Goal: Task Accomplishment & Management: Use online tool/utility

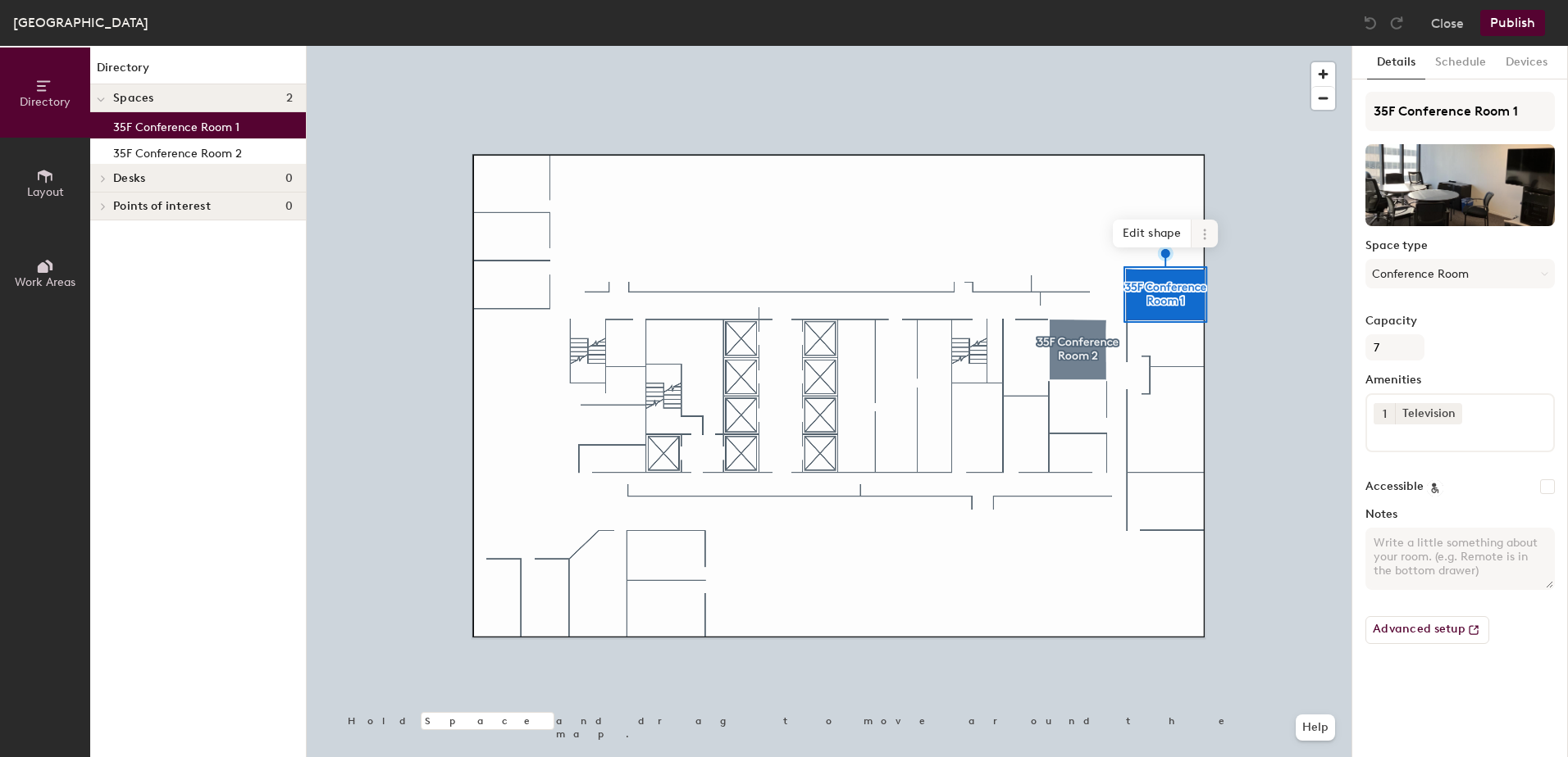
click at [1207, 232] on icon at bounding box center [1204, 234] width 13 height 13
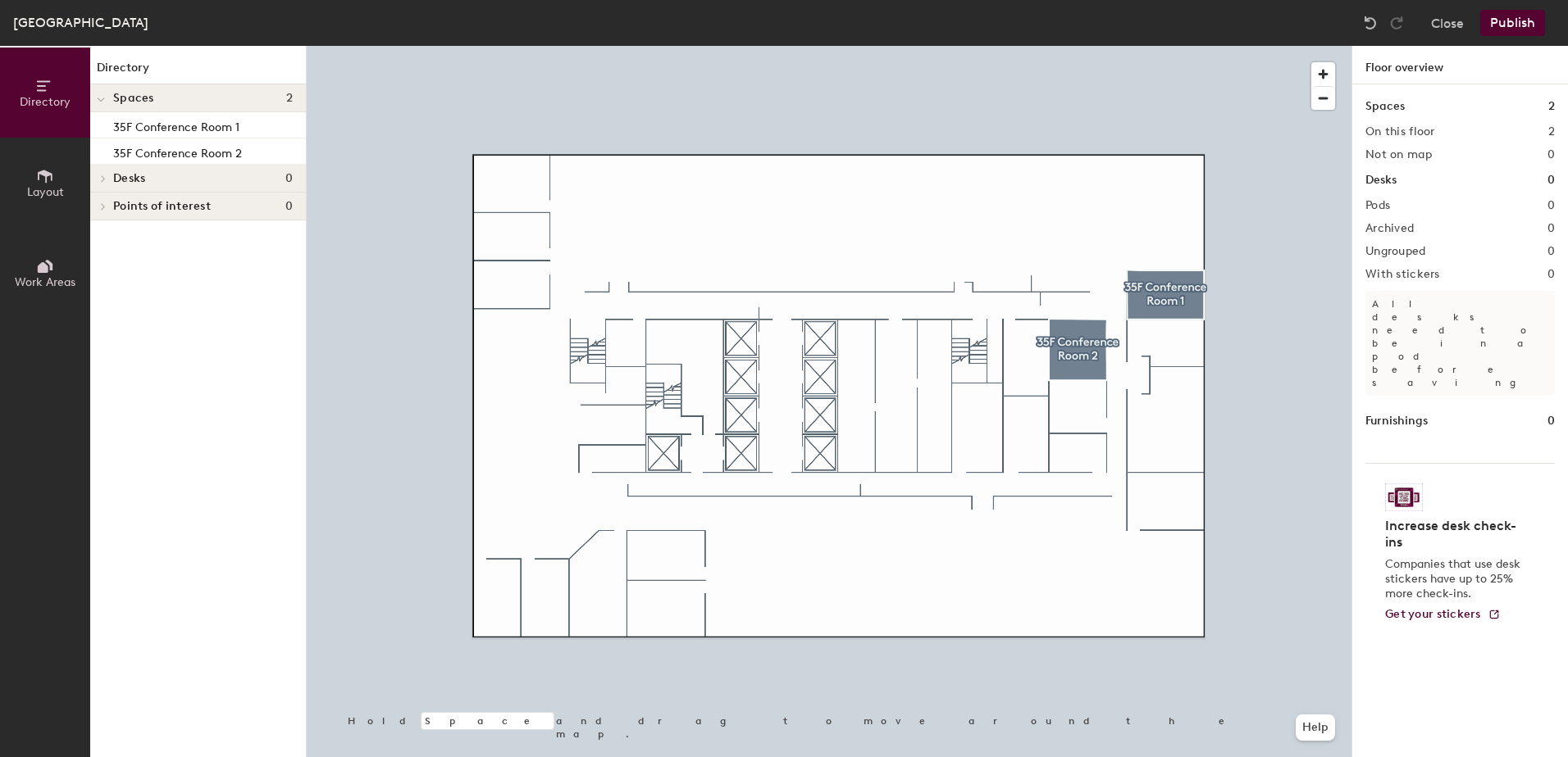
click at [1167, 46] on div at bounding box center [828, 46] width 1045 height 0
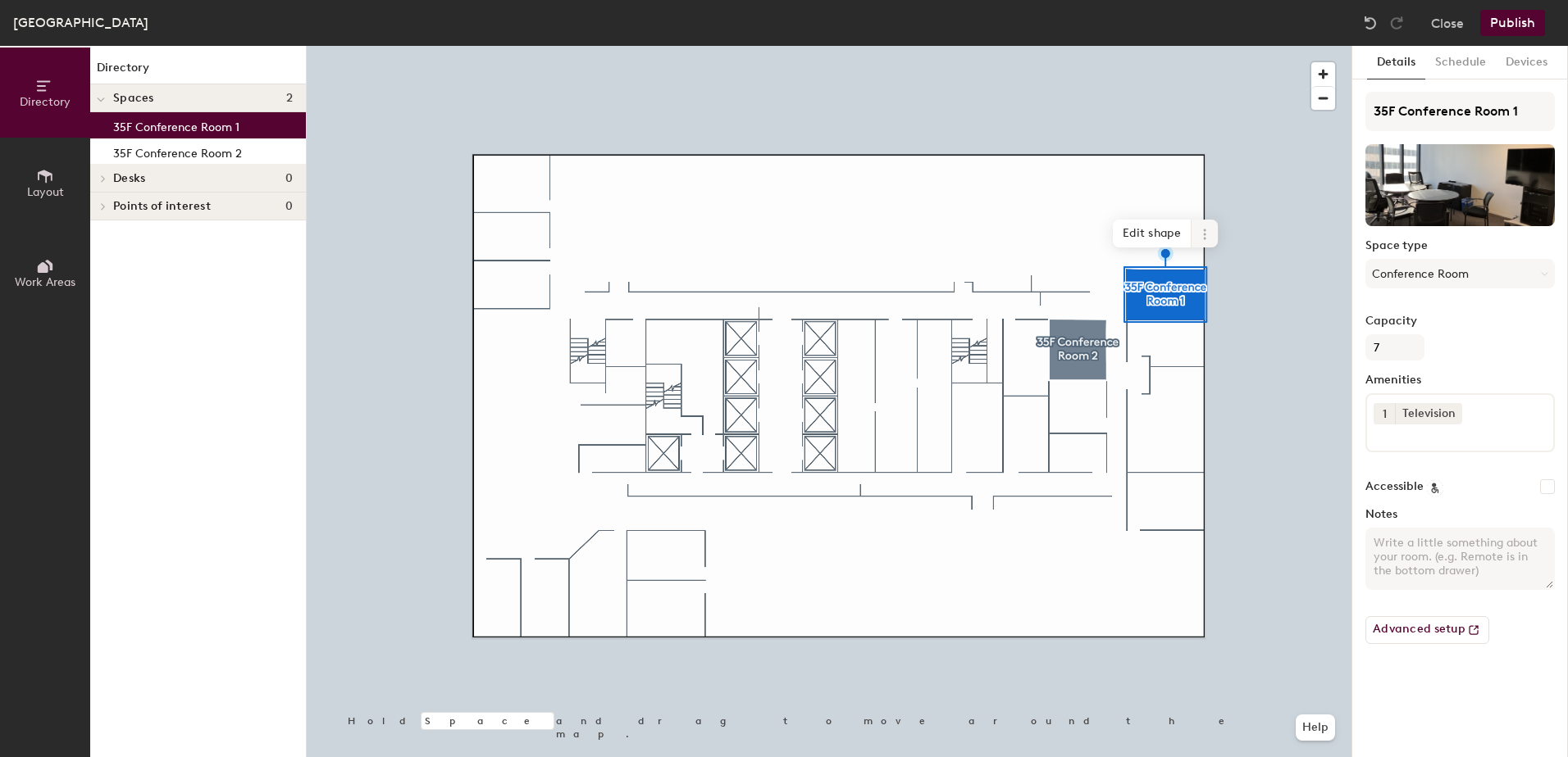
click at [1199, 232] on icon at bounding box center [1204, 234] width 13 height 13
click at [1214, 330] on span "Delete" at bounding box center [1264, 328] width 146 height 28
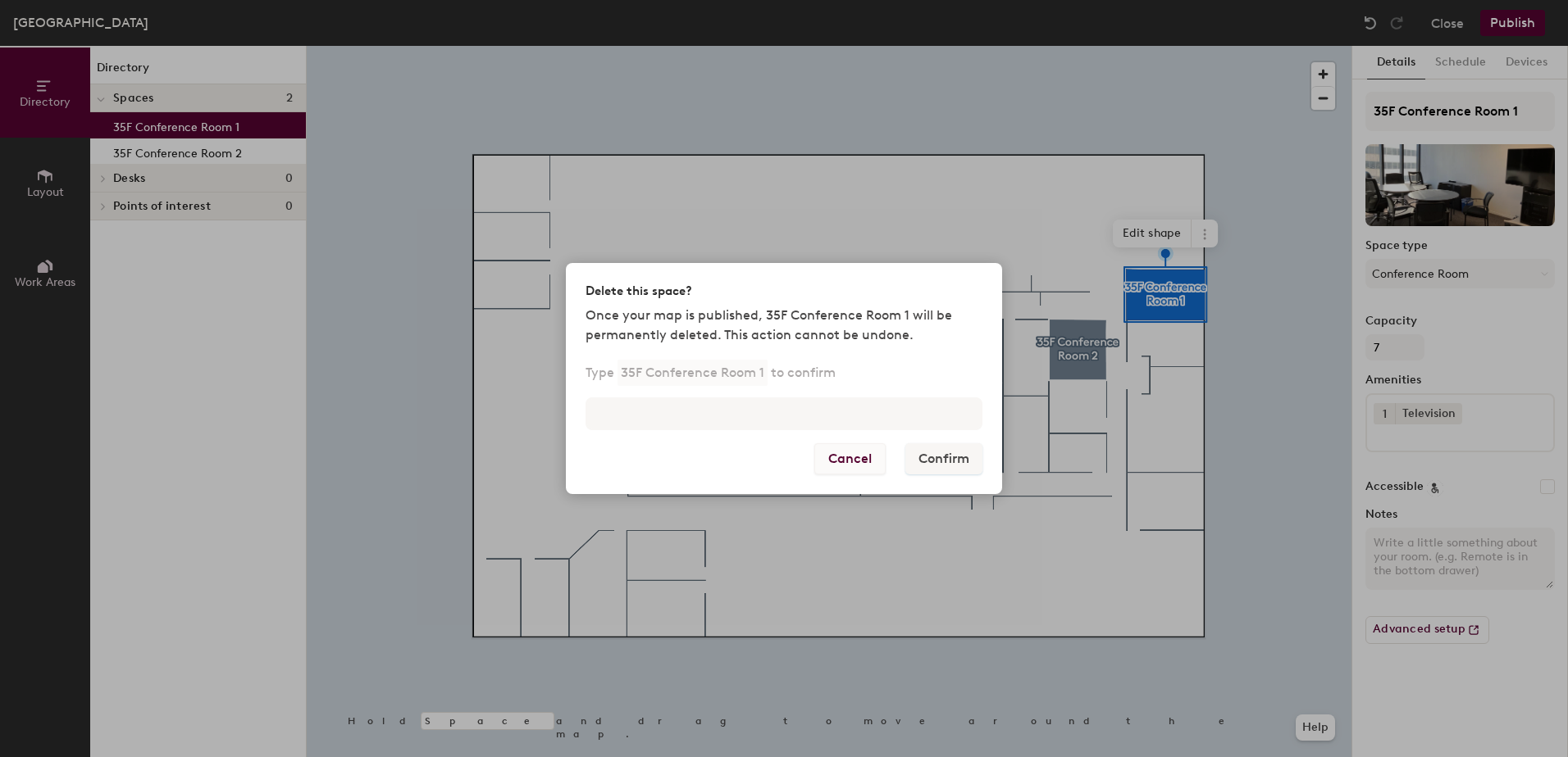
click at [855, 463] on button "Cancel" at bounding box center [849, 460] width 71 height 32
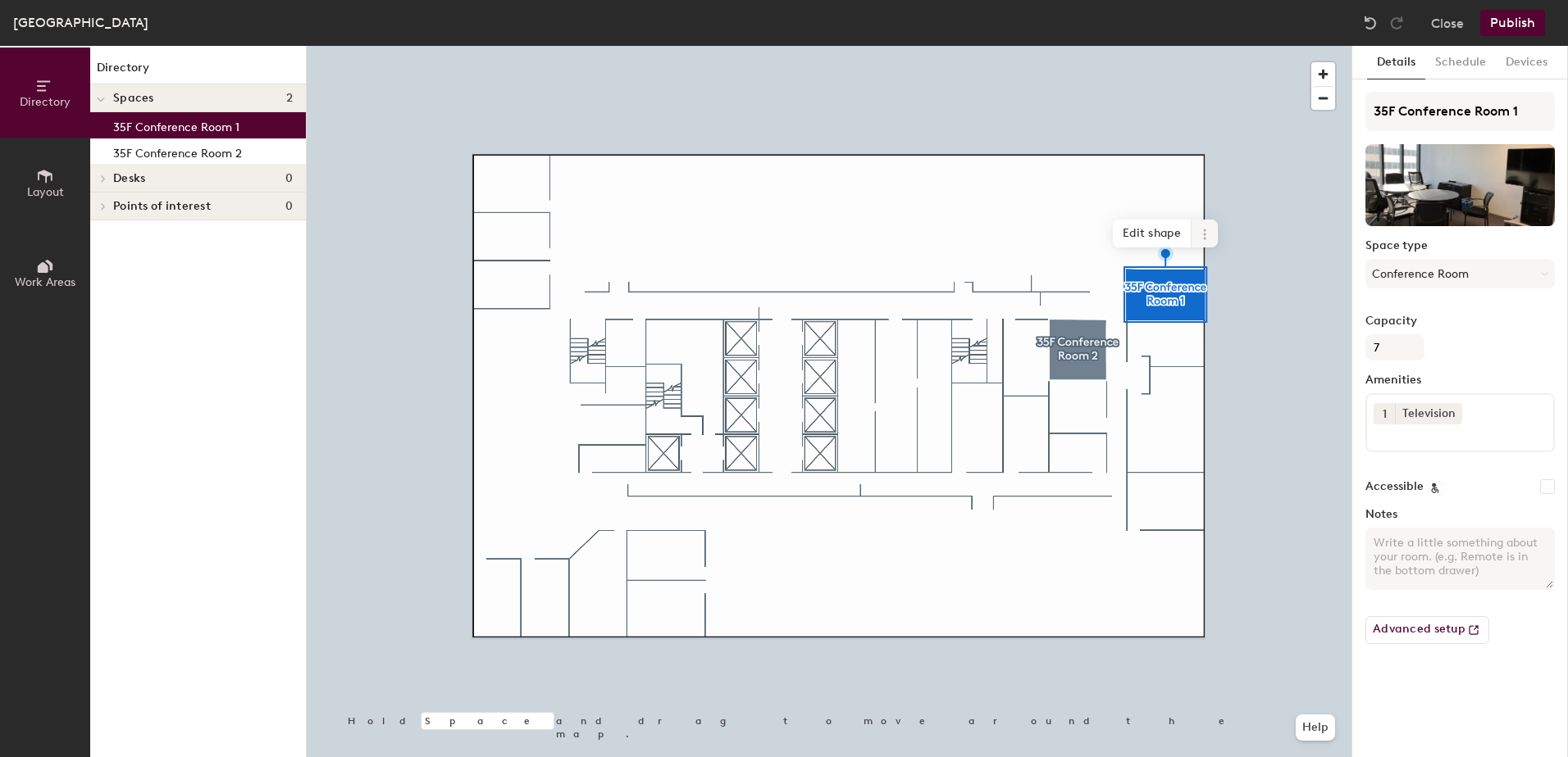
click at [1206, 239] on icon at bounding box center [1204, 234] width 13 height 13
click at [1245, 271] on span "Remove from map" at bounding box center [1264, 272] width 146 height 28
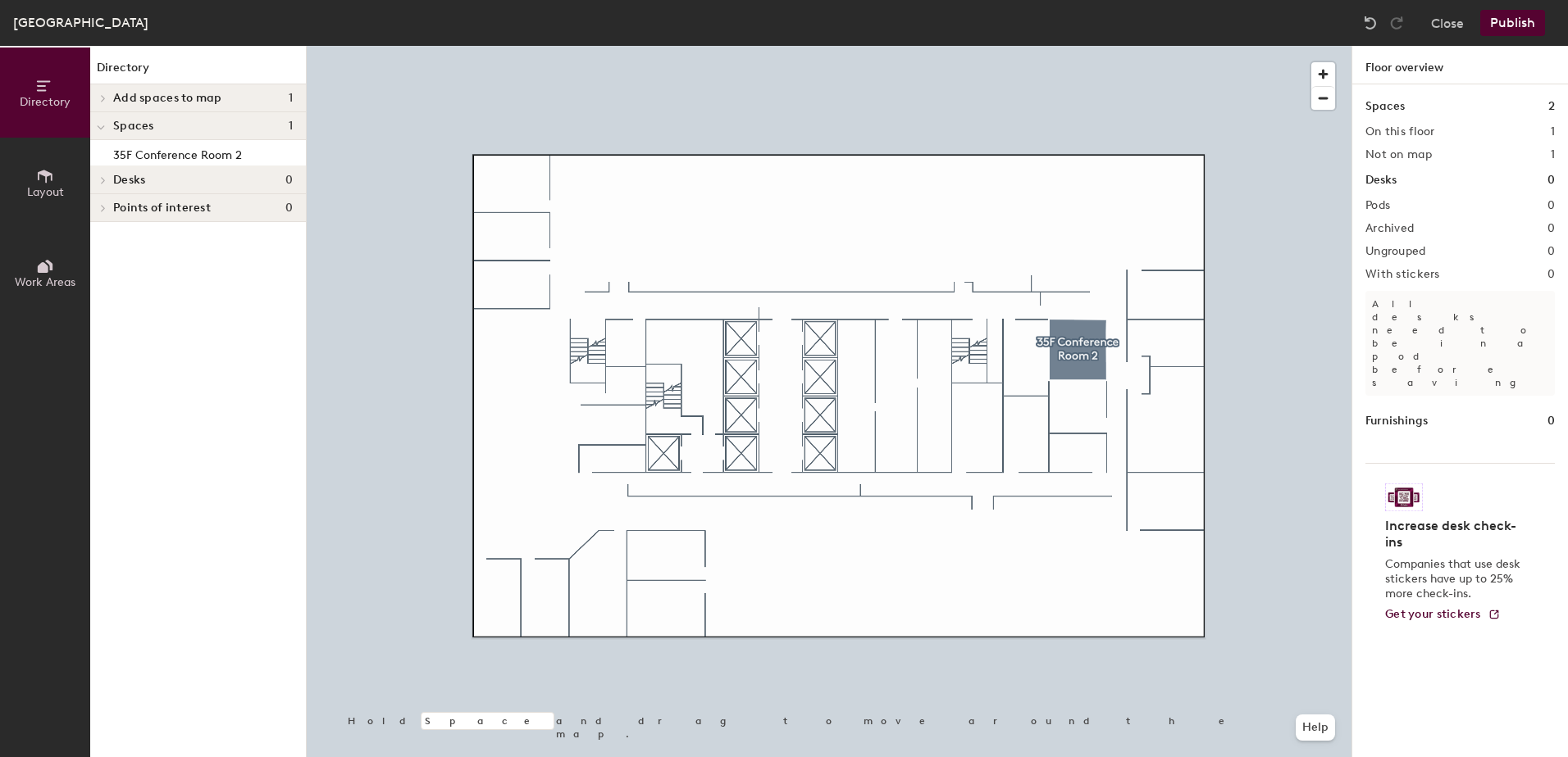
click at [106, 100] on span at bounding box center [102, 97] width 14 height 8
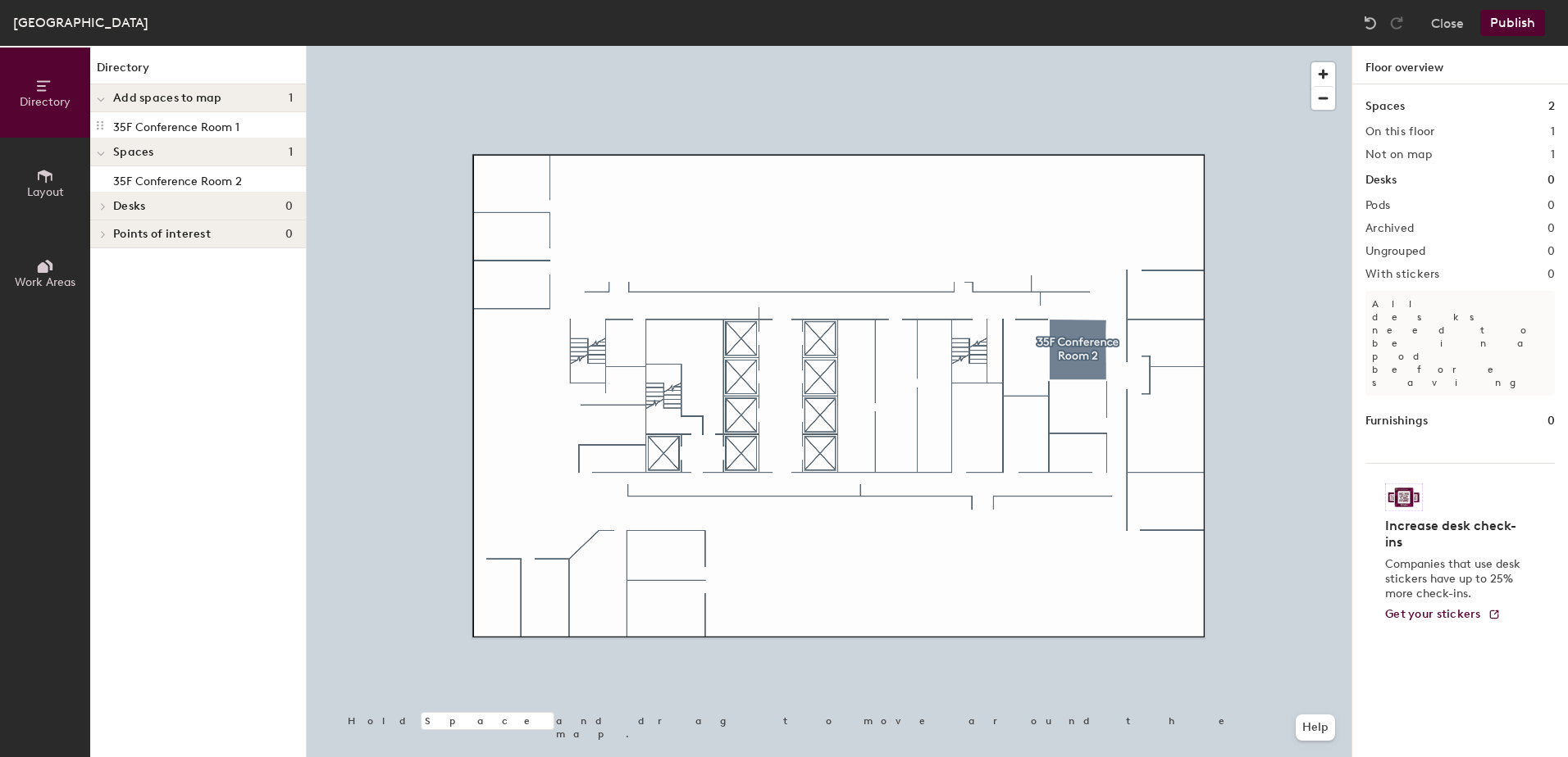
click at [106, 100] on div at bounding box center [101, 97] width 21 height 27
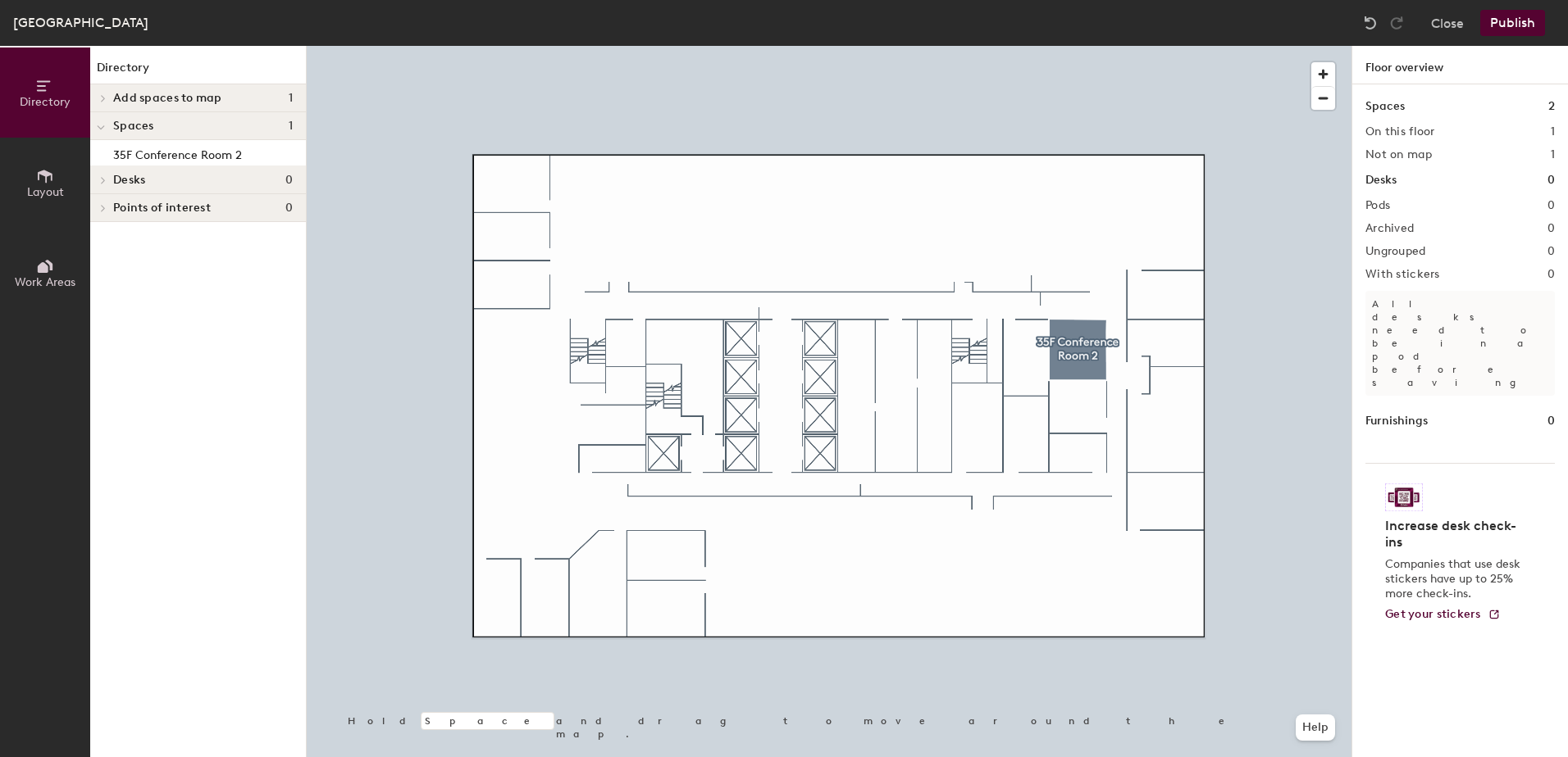
click at [1511, 21] on button "Publish" at bounding box center [1513, 23] width 65 height 26
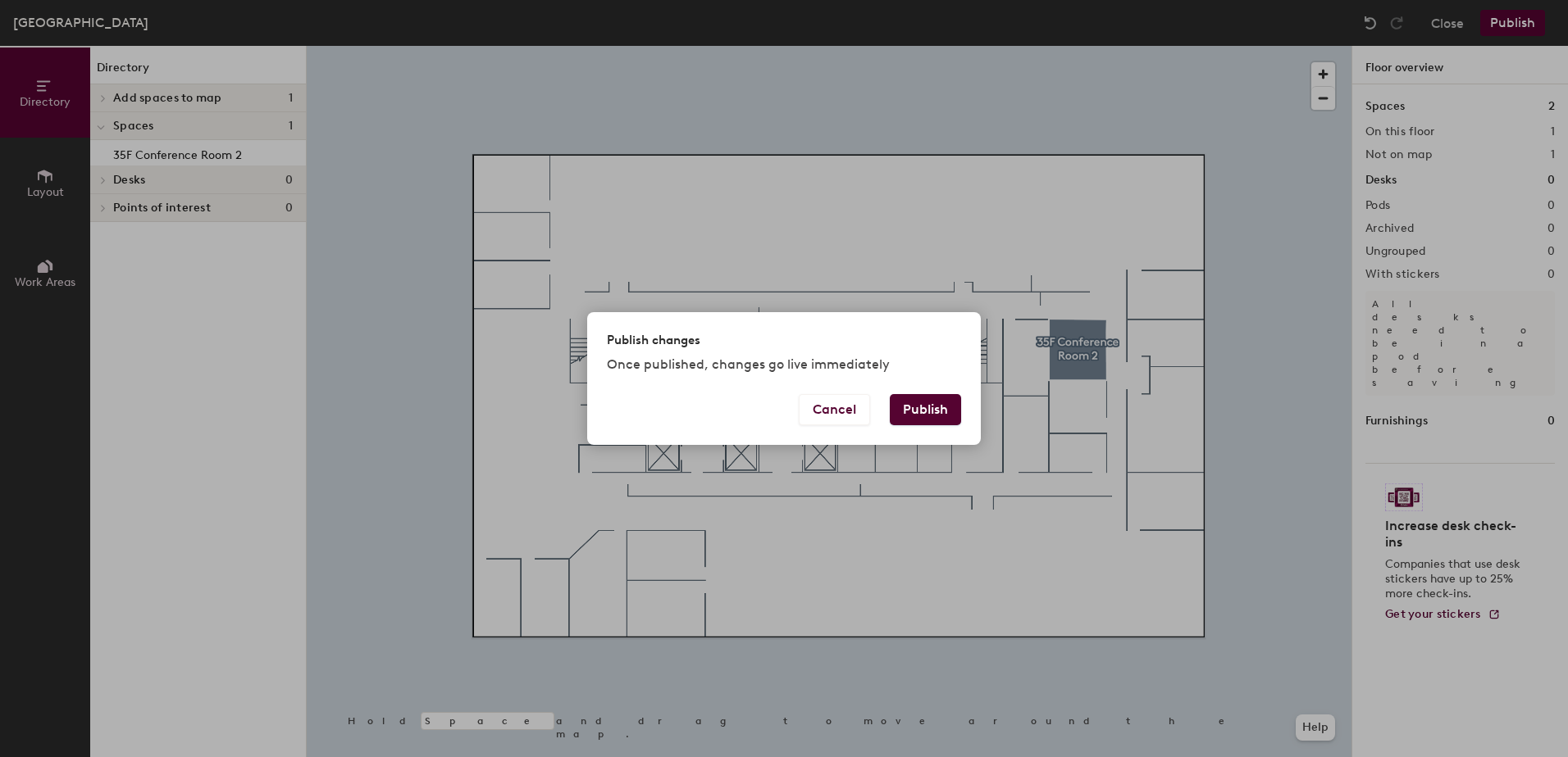
click at [923, 411] on button "Publish" at bounding box center [925, 410] width 71 height 32
